Goal: Purchase product/service

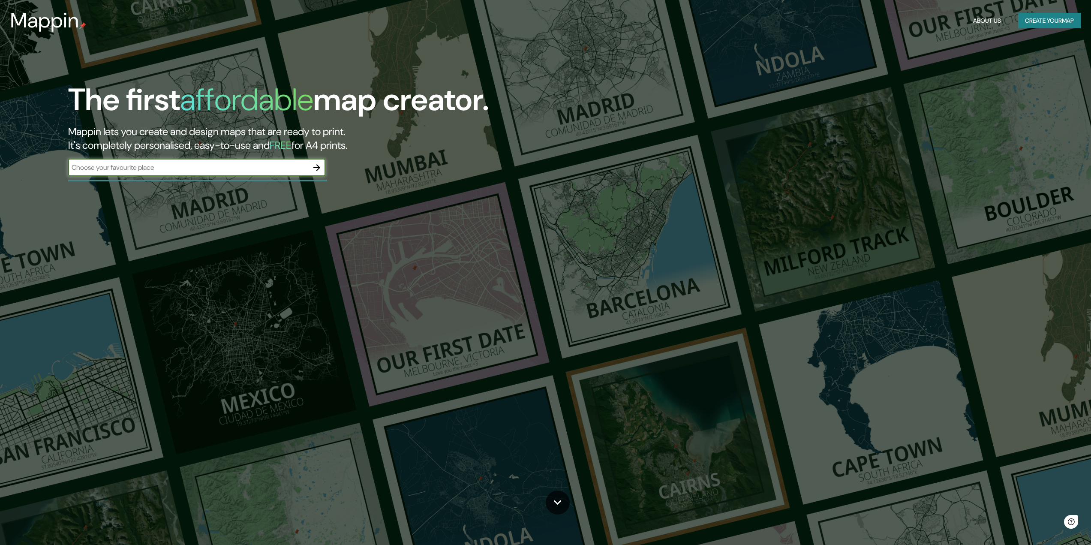
click at [239, 171] on input "text" at bounding box center [188, 167] width 240 height 10
type input "arequipa [GEOGRAPHIC_DATA]"
click at [319, 167] on icon "button" at bounding box center [316, 167] width 7 height 7
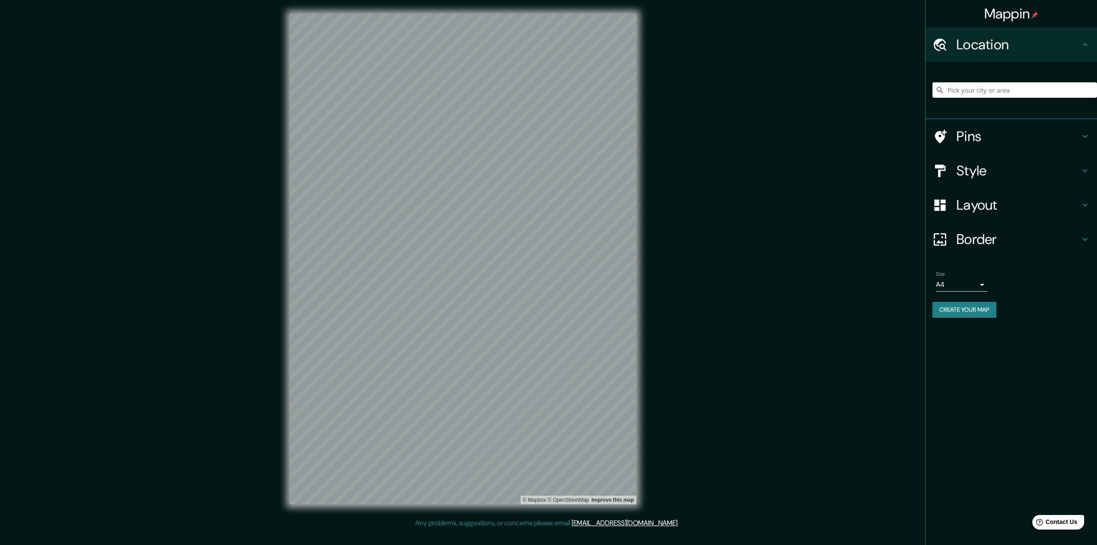
drag, startPoint x: 977, startPoint y: 98, endPoint x: 982, endPoint y: 87, distance: 12.7
click at [977, 98] on div at bounding box center [1015, 90] width 165 height 43
click at [982, 87] on input "Pick your city or area" at bounding box center [1015, 89] width 165 height 15
type input "[GEOGRAPHIC_DATA], [GEOGRAPHIC_DATA], [GEOGRAPHIC_DATA]"
click at [1025, 194] on div "Layout" at bounding box center [1011, 205] width 171 height 34
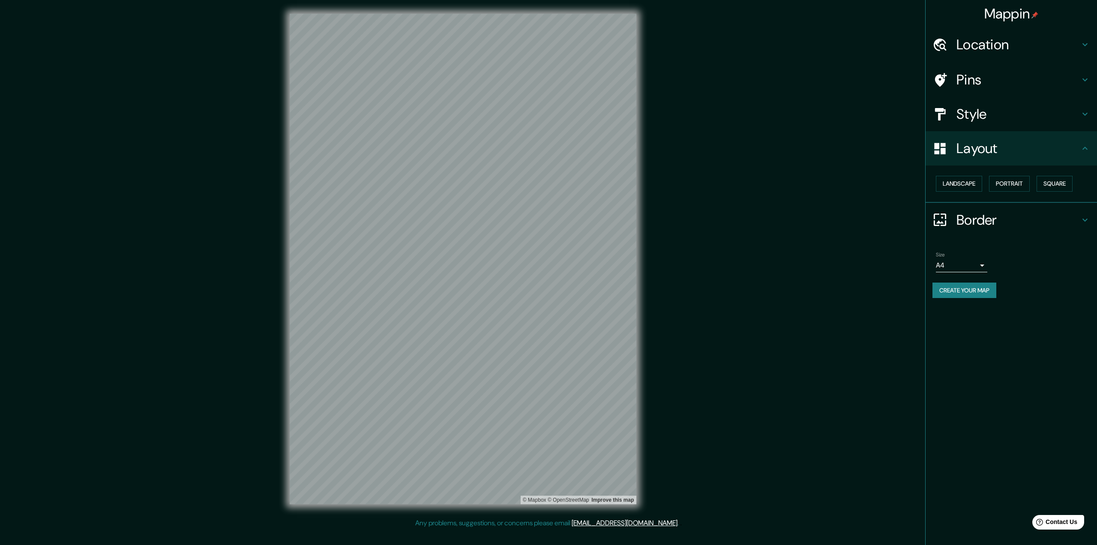
click at [1014, 127] on div "Style" at bounding box center [1011, 114] width 171 height 34
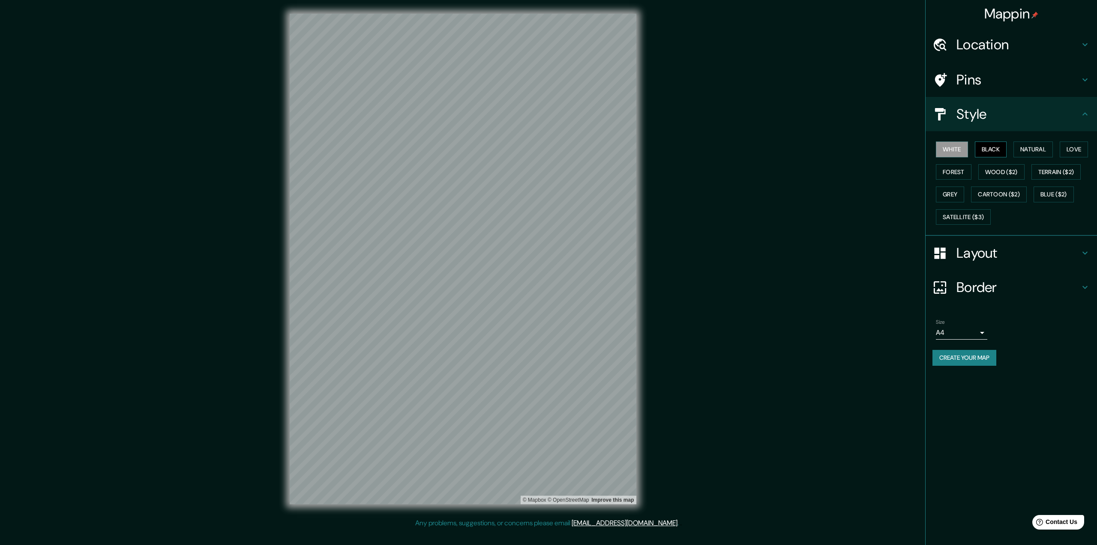
click at [994, 148] on button "Black" at bounding box center [991, 149] width 32 height 16
click at [1042, 151] on button "Natural" at bounding box center [1033, 149] width 39 height 16
drag, startPoint x: 917, startPoint y: 177, endPoint x: 946, endPoint y: 168, distance: 30.2
click at [920, 176] on div "Mappin Location [GEOGRAPHIC_DATA], [GEOGRAPHIC_DATA], [GEOGRAPHIC_DATA] [GEOGRA…" at bounding box center [548, 266] width 1097 height 532
click at [948, 169] on button "Forest" at bounding box center [954, 172] width 36 height 16
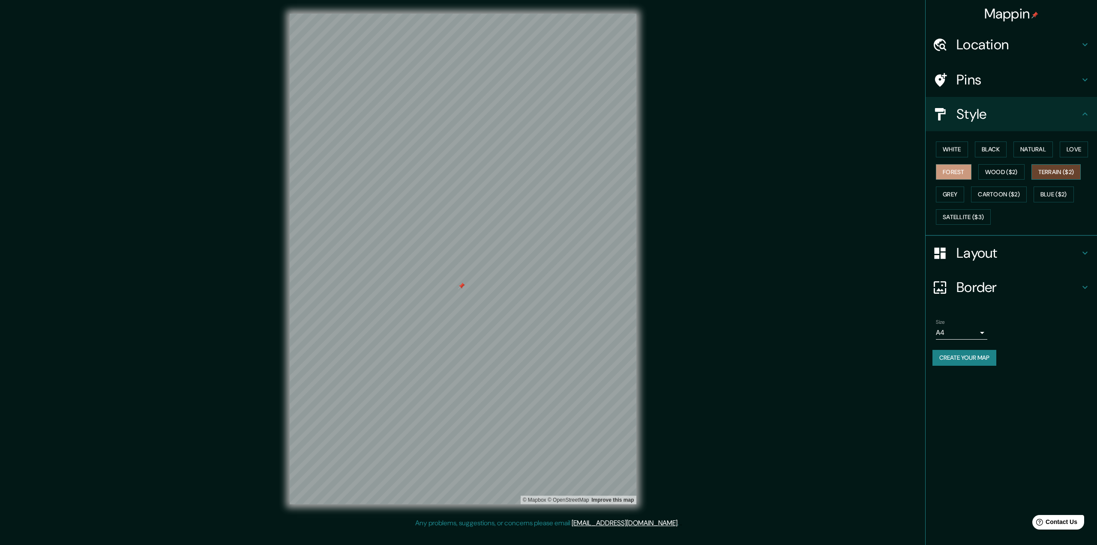
drag, startPoint x: 1054, startPoint y: 168, endPoint x: 1047, endPoint y: 176, distance: 11.3
click at [1055, 167] on button "Terrain ($2)" at bounding box center [1057, 172] width 50 height 16
click at [1047, 194] on button "Blue ($2)" at bounding box center [1054, 194] width 40 height 16
click at [788, 268] on div "Mappin Location [GEOGRAPHIC_DATA], [GEOGRAPHIC_DATA], [GEOGRAPHIC_DATA] [GEOGRA…" at bounding box center [548, 266] width 1097 height 532
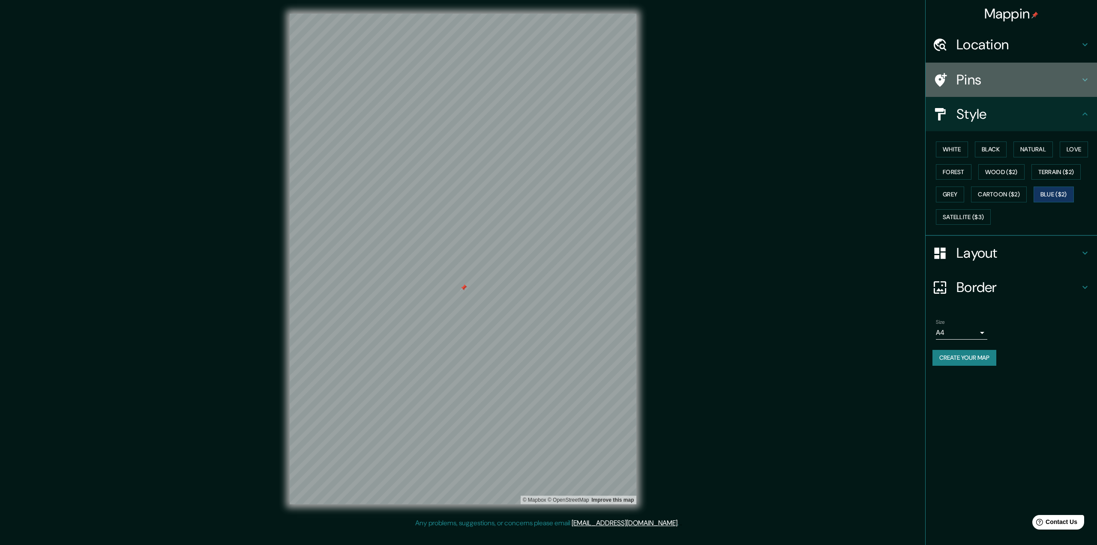
click at [1002, 80] on h4 "Pins" at bounding box center [1018, 79] width 123 height 17
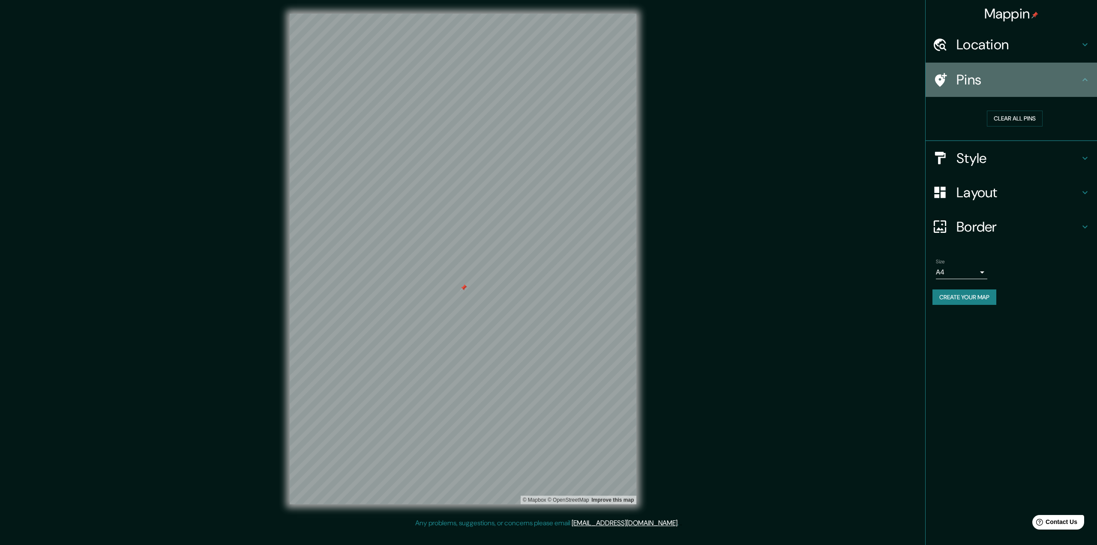
click at [1001, 74] on h4 "Pins" at bounding box center [1018, 79] width 123 height 17
click at [975, 185] on h4 "Layout" at bounding box center [1018, 192] width 123 height 17
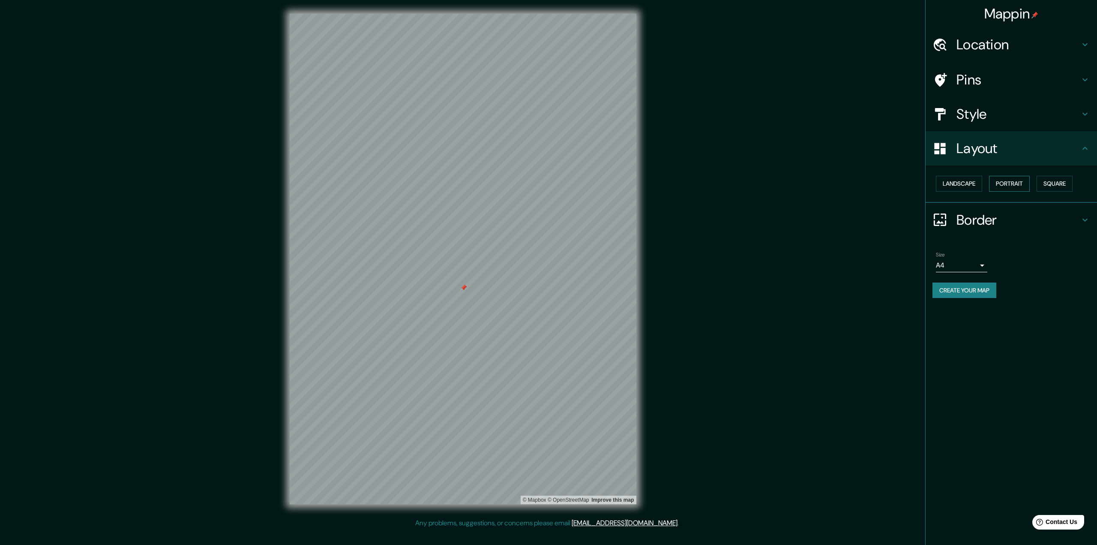
click at [1017, 185] on button "Portrait" at bounding box center [1009, 184] width 41 height 16
click at [1010, 185] on button "Portrait" at bounding box center [1009, 184] width 41 height 16
click at [1008, 186] on button "Portrait" at bounding box center [1009, 184] width 41 height 16
click at [962, 189] on button "Landscape" at bounding box center [959, 184] width 46 height 16
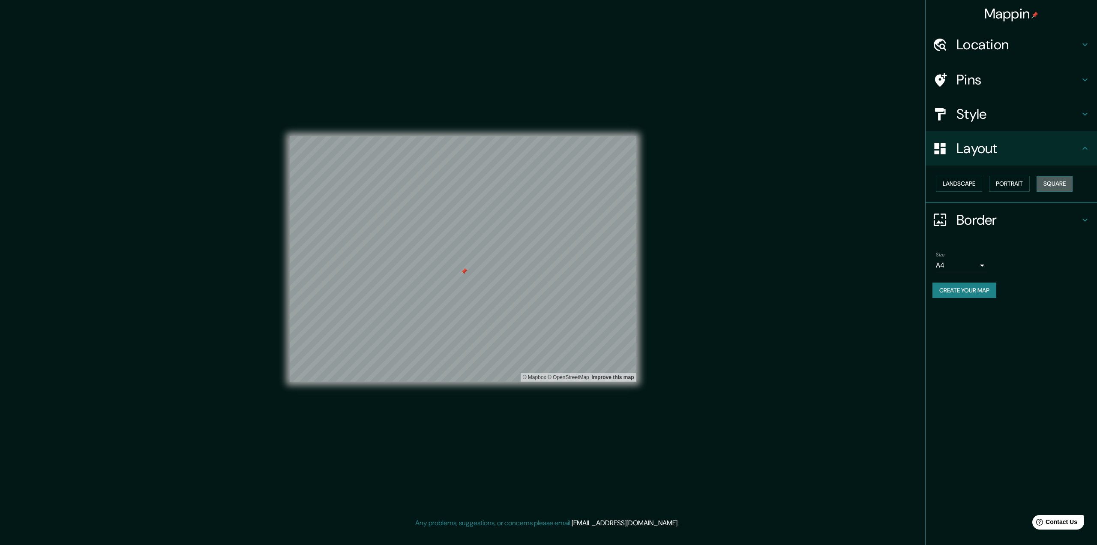
click at [1062, 178] on button "Square" at bounding box center [1055, 184] width 36 height 16
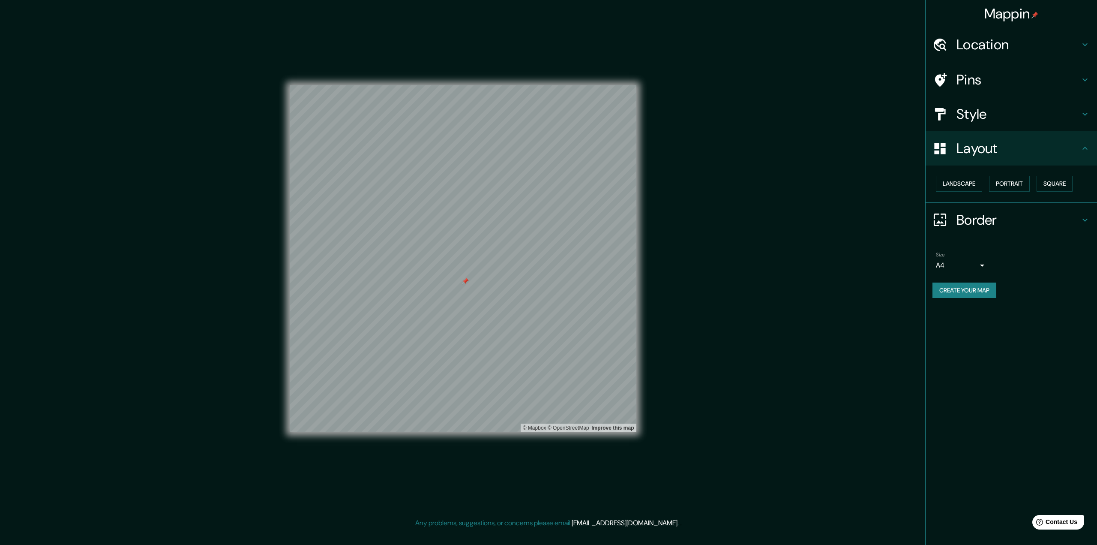
click at [974, 293] on button "Create your map" at bounding box center [965, 290] width 64 height 16
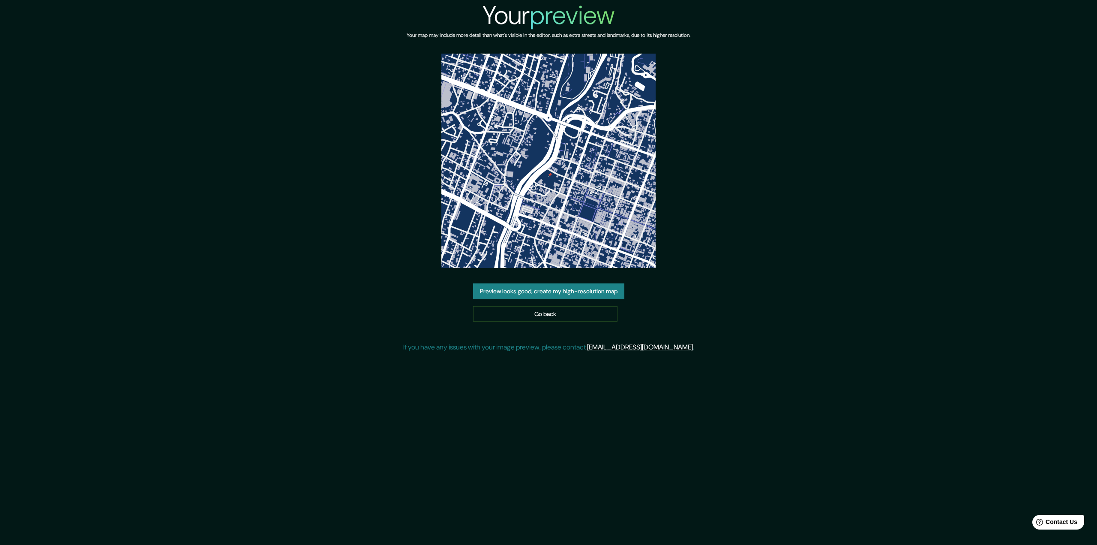
click at [579, 219] on img at bounding box center [549, 161] width 214 height 214
click at [555, 286] on button "Preview looks good, create my high-resolution map" at bounding box center [548, 291] width 151 height 16
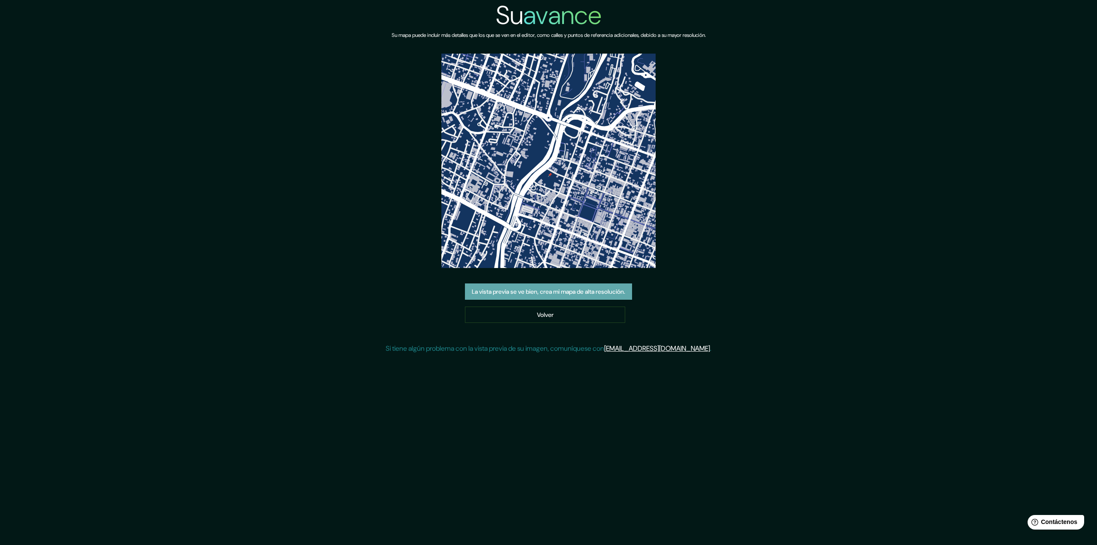
click at [555, 298] on button "La vista previa se ve bien, crea mi mapa de alta resolución." at bounding box center [548, 291] width 167 height 16
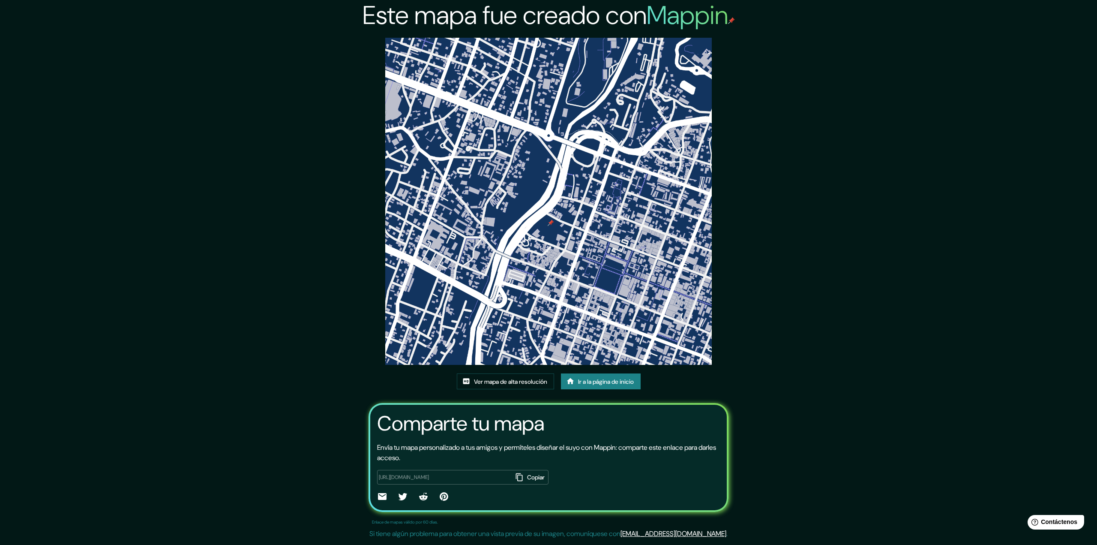
click at [564, 298] on img at bounding box center [548, 201] width 327 height 327
click at [514, 386] on font "Ver mapa de alta resolución" at bounding box center [510, 381] width 73 height 11
